Goal: Information Seeking & Learning: Compare options

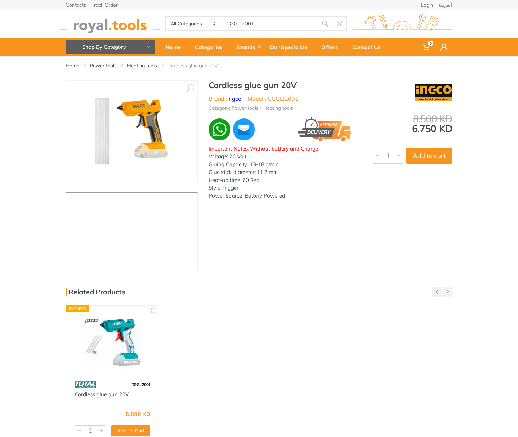
click at [264, 21] on body "0 0" at bounding box center [259, 218] width 518 height 437
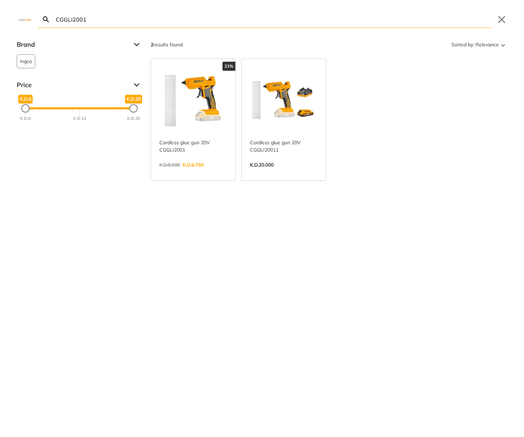
click at [264, 21] on input "CGGLI2001" at bounding box center [272, 19] width 437 height 16
paste input "GLUE GUN"
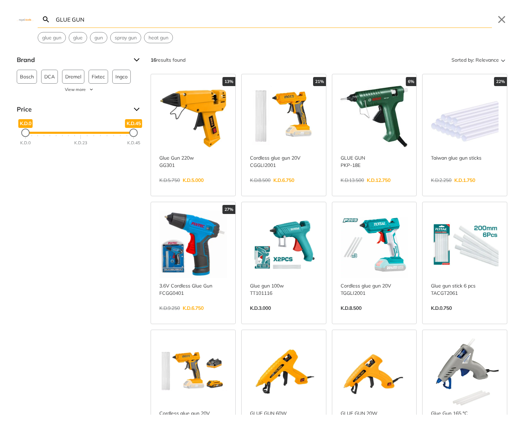
click at [314, 26] on input "GLUE GUN" at bounding box center [272, 19] width 437 height 16
paste input "Heat gun 2000w"
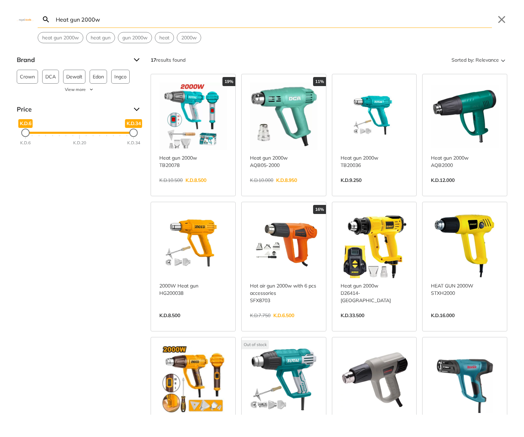
click at [164, 16] on input "Heat gun 2000w" at bounding box center [272, 19] width 437 height 16
paste input "Lithium-ion tile vibration machine 20V"
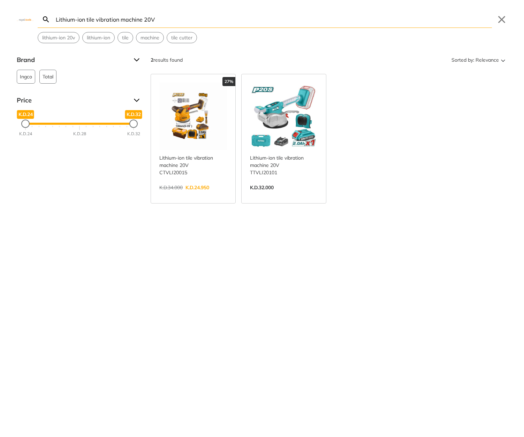
click at [209, 21] on input "Lithium-ion tile vibration machine 20V" at bounding box center [272, 19] width 437 height 16
paste input "20v Reciprocating Saw Cordless"
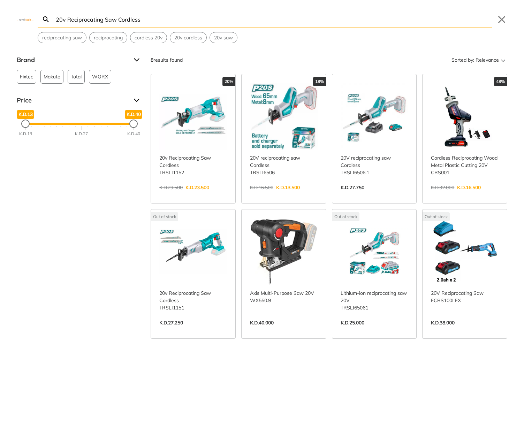
click at [183, 21] on input "20v Reciprocating Saw Cordless" at bounding box center [272, 19] width 437 height 16
paste input "Angle polisher 1400w 7""
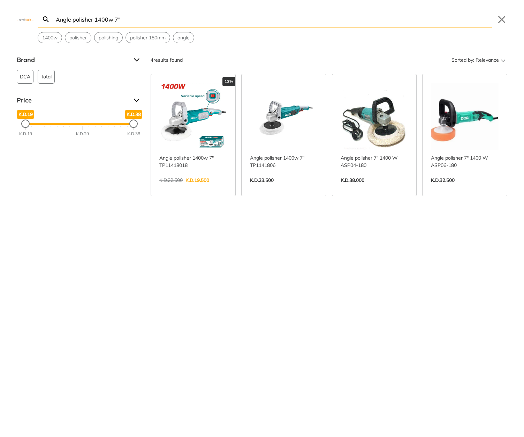
click at [216, 21] on input "Angle polisher 1400w 7"" at bounding box center [272, 19] width 437 height 16
paste input "20v Brushless Impact Drill Keyless Chuck 66Nm"
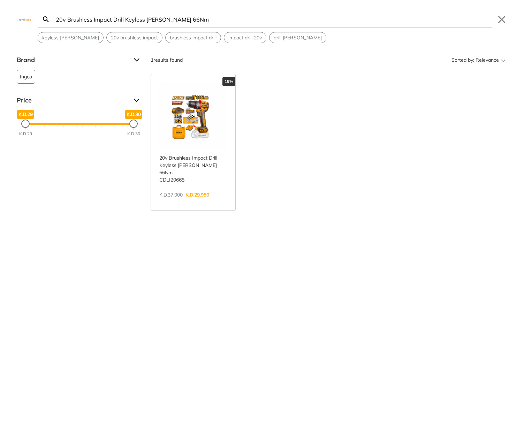
click at [200, 24] on input "20v Brushless Impact Drill Keyless Chuck 66Nm" at bounding box center [272, 19] width 437 height 16
paste input "PRESSURE WASHER Li-ion 20V 24.8Bar"
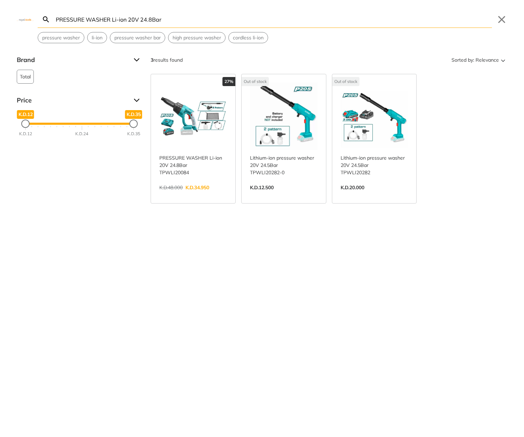
click at [202, 20] on input "PRESSURE WASHER Li-ion 20V 24.8Bar" at bounding box center [272, 19] width 437 height 16
paste input "12V Impact Drill cordless"
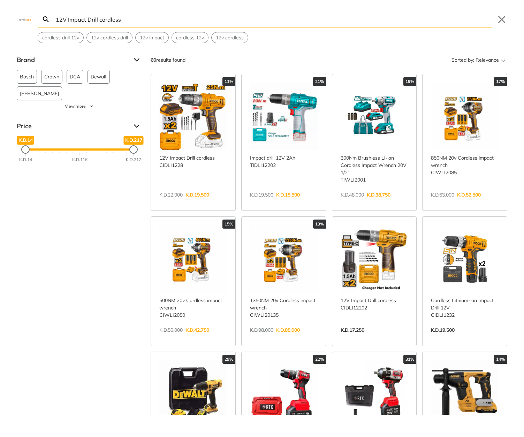
click at [200, 25] on input "12V Impact Drill cordless" at bounding box center [272, 19] width 437 height 16
paste input "350NM 20v Cordless impact wrench"
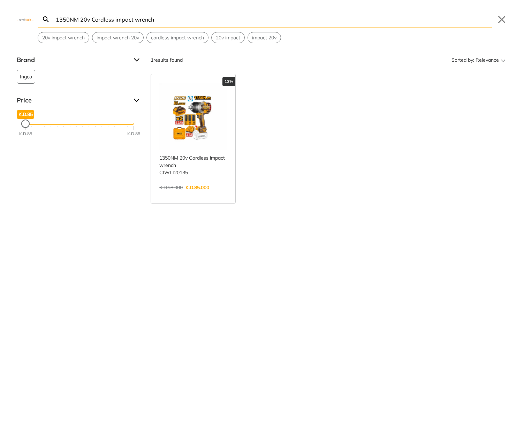
type input "1350NM 20v Cordless impact wrench"
